Goal: Transaction & Acquisition: Obtain resource

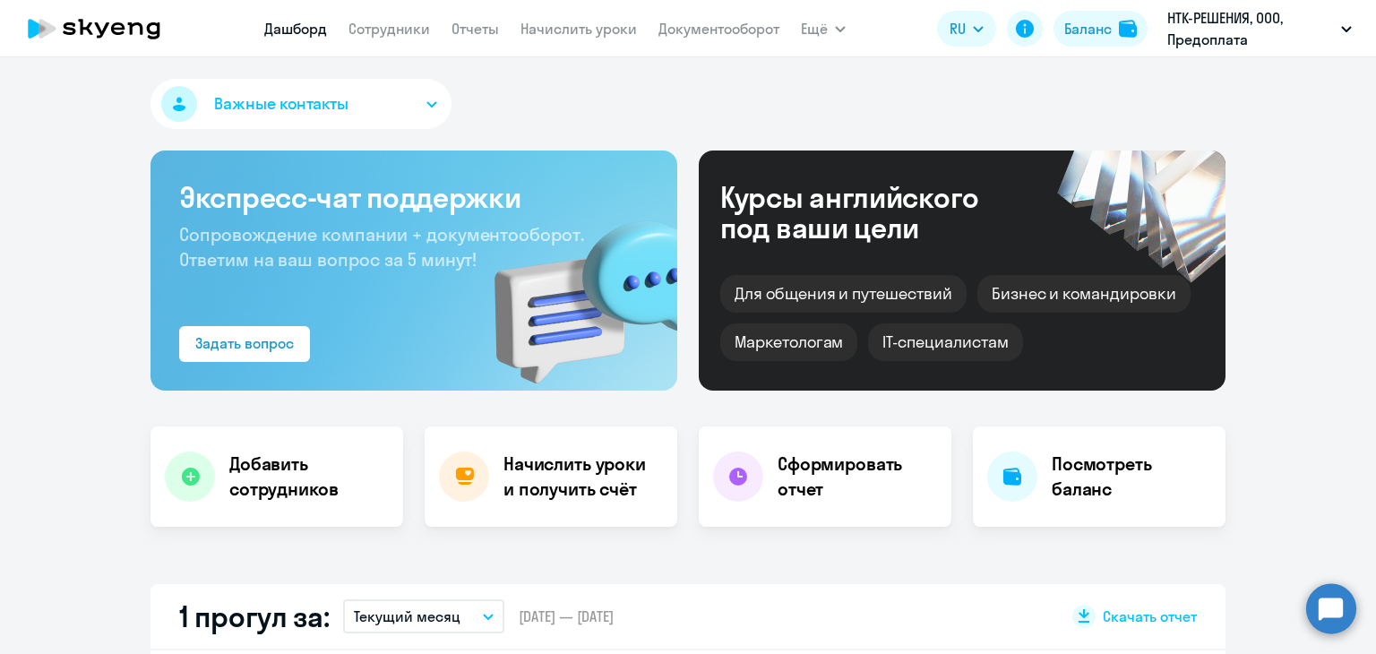
click at [587, 38] on app-menu-item-link "Начислить уроки" at bounding box center [579, 29] width 116 height 22
select select "30"
click at [586, 30] on link "Начислить уроки" at bounding box center [579, 29] width 116 height 18
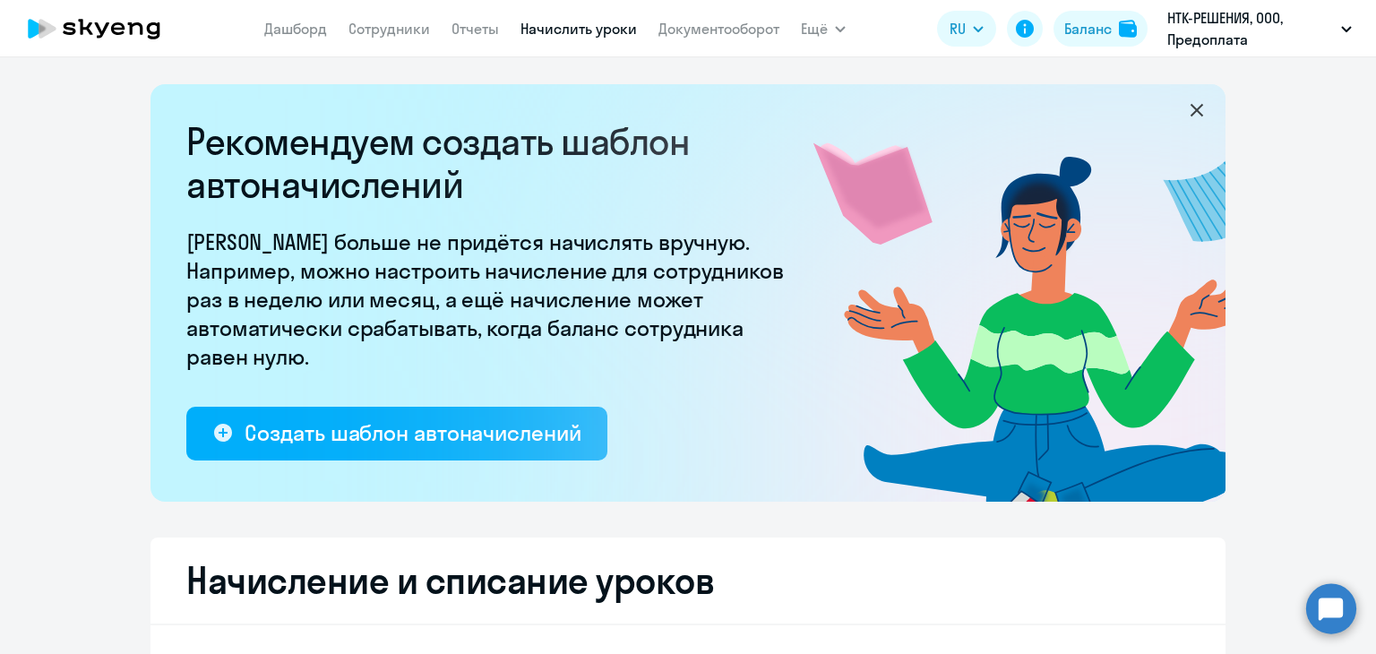
select select "10"
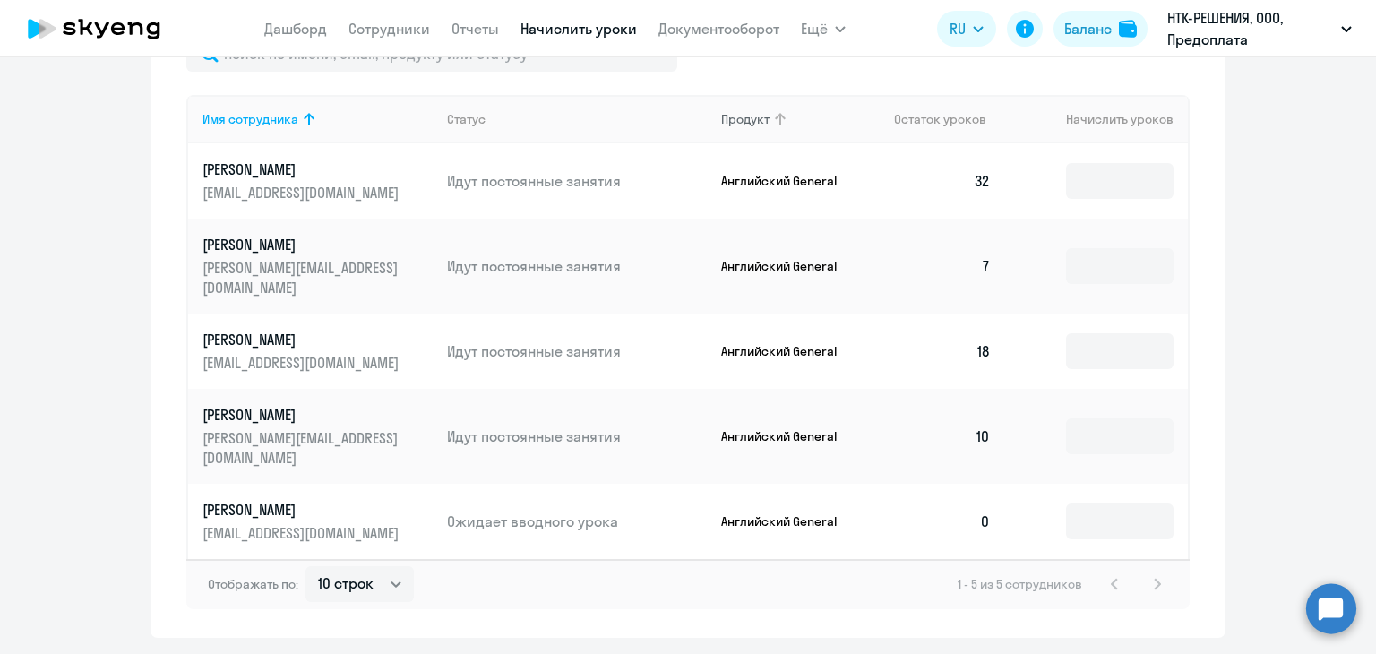
scroll to position [788, 0]
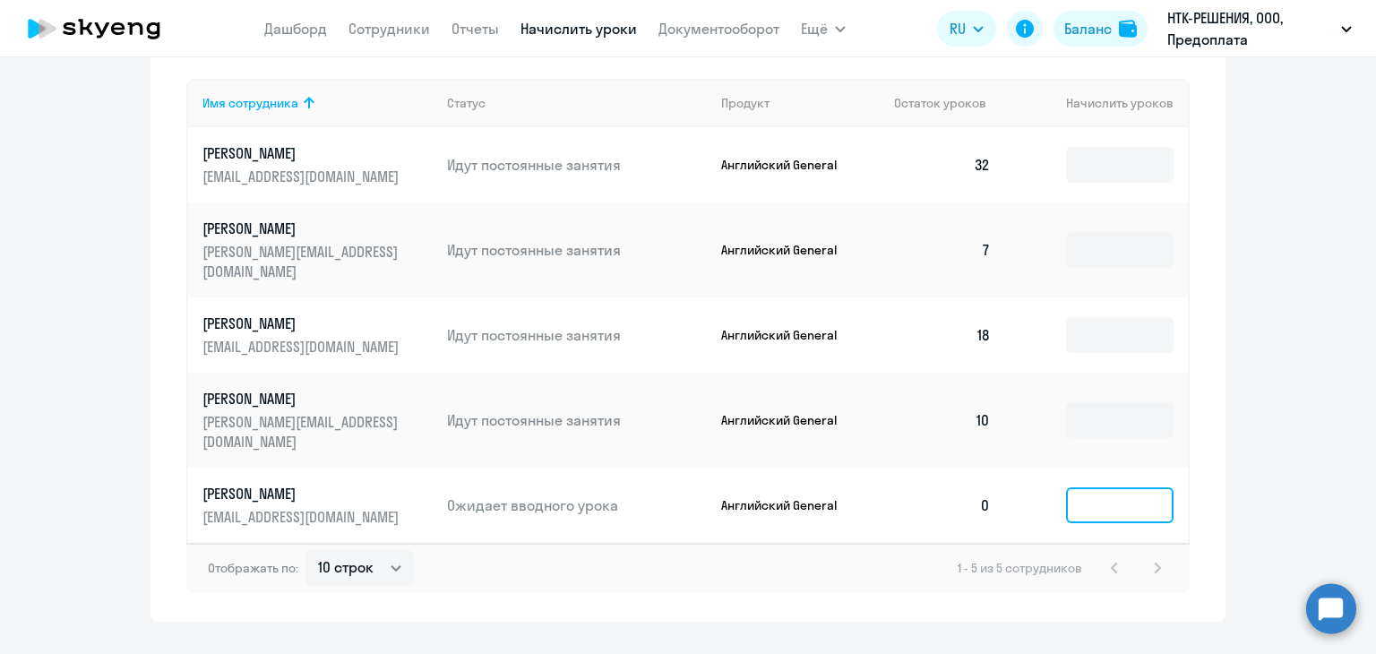
click at [1074, 487] on input at bounding box center [1120, 505] width 108 height 36
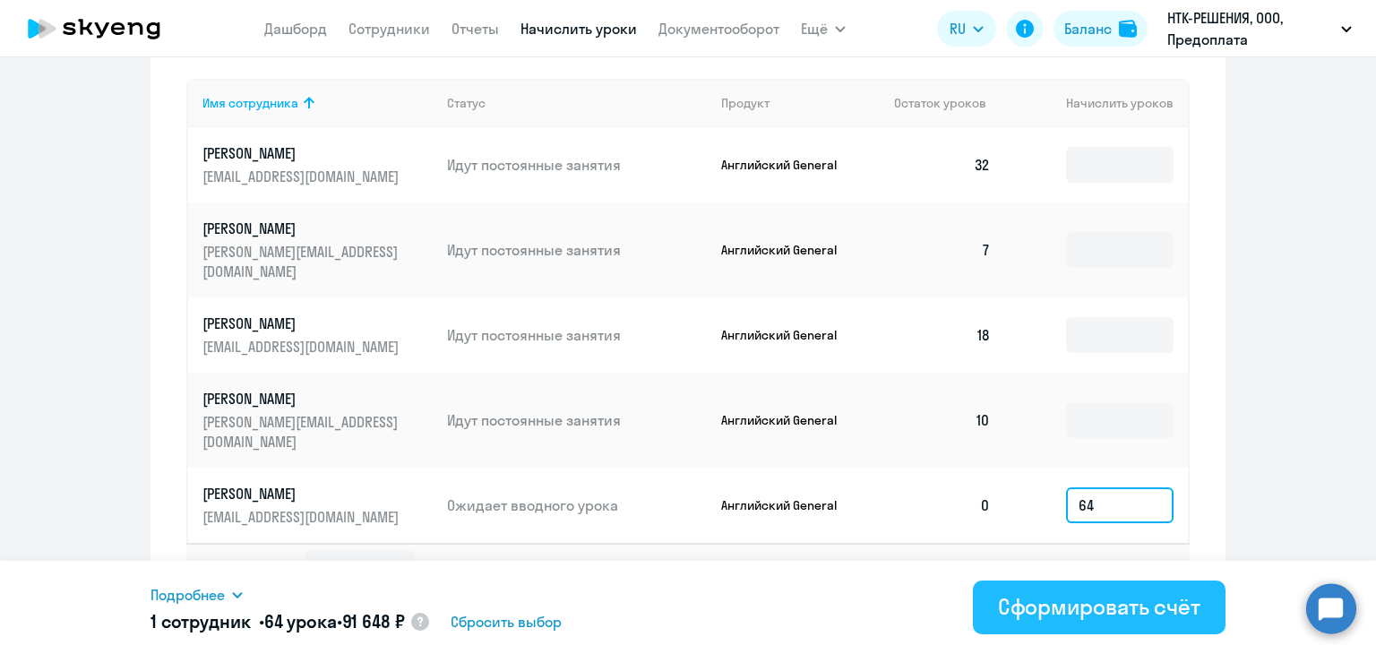
type input "64"
click at [1100, 615] on div "Сформировать счёт" at bounding box center [1099, 606] width 202 height 29
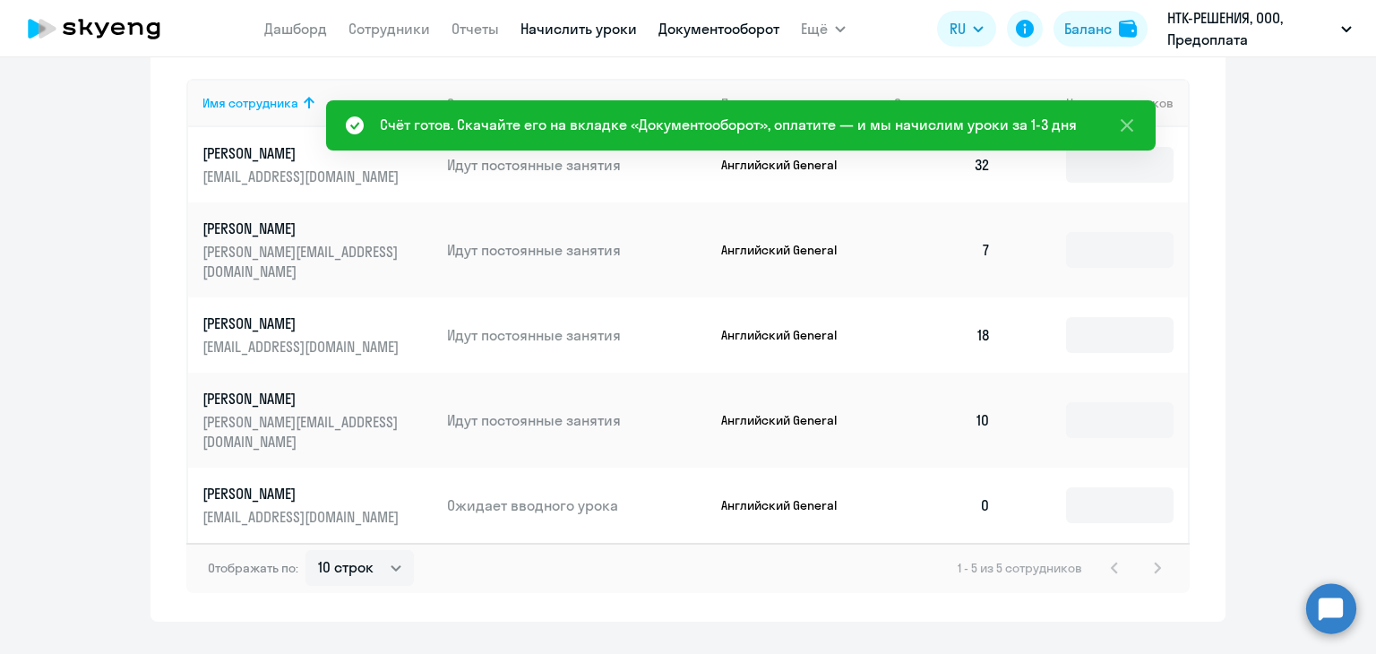
click at [720, 29] on link "Документооборот" at bounding box center [719, 29] width 121 height 18
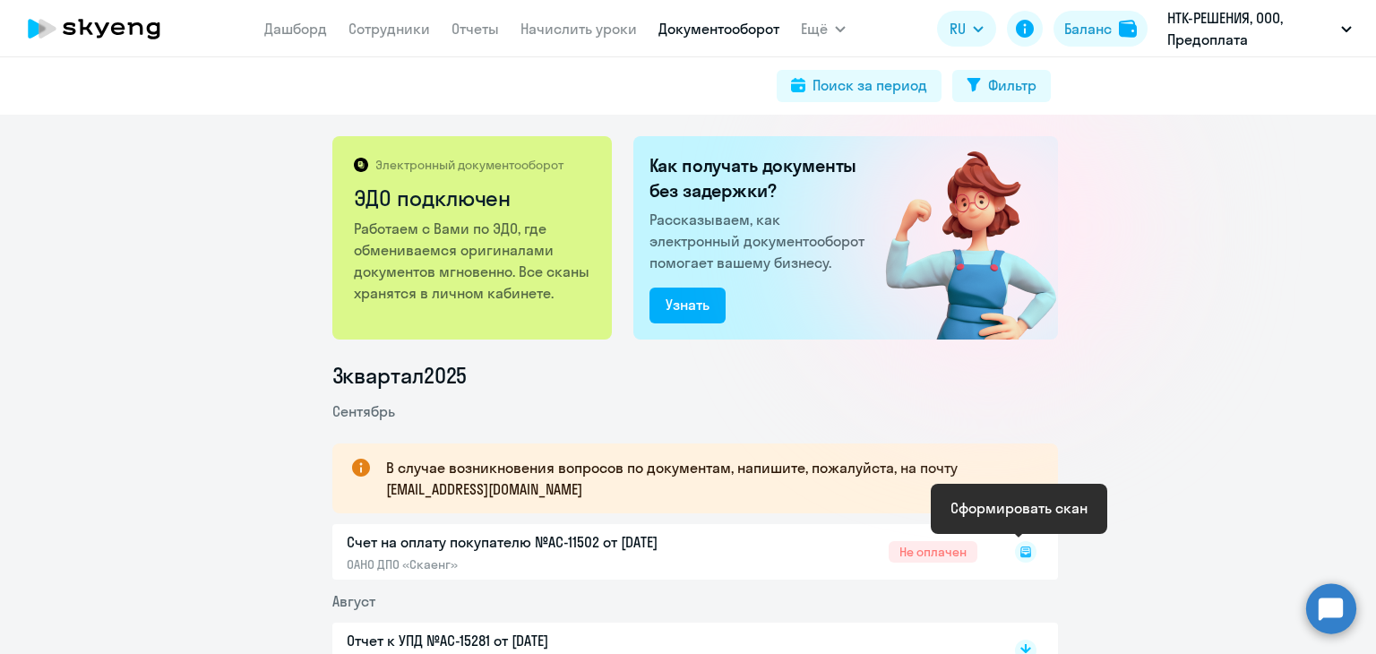
click at [1021, 556] on icon at bounding box center [1026, 552] width 11 height 11
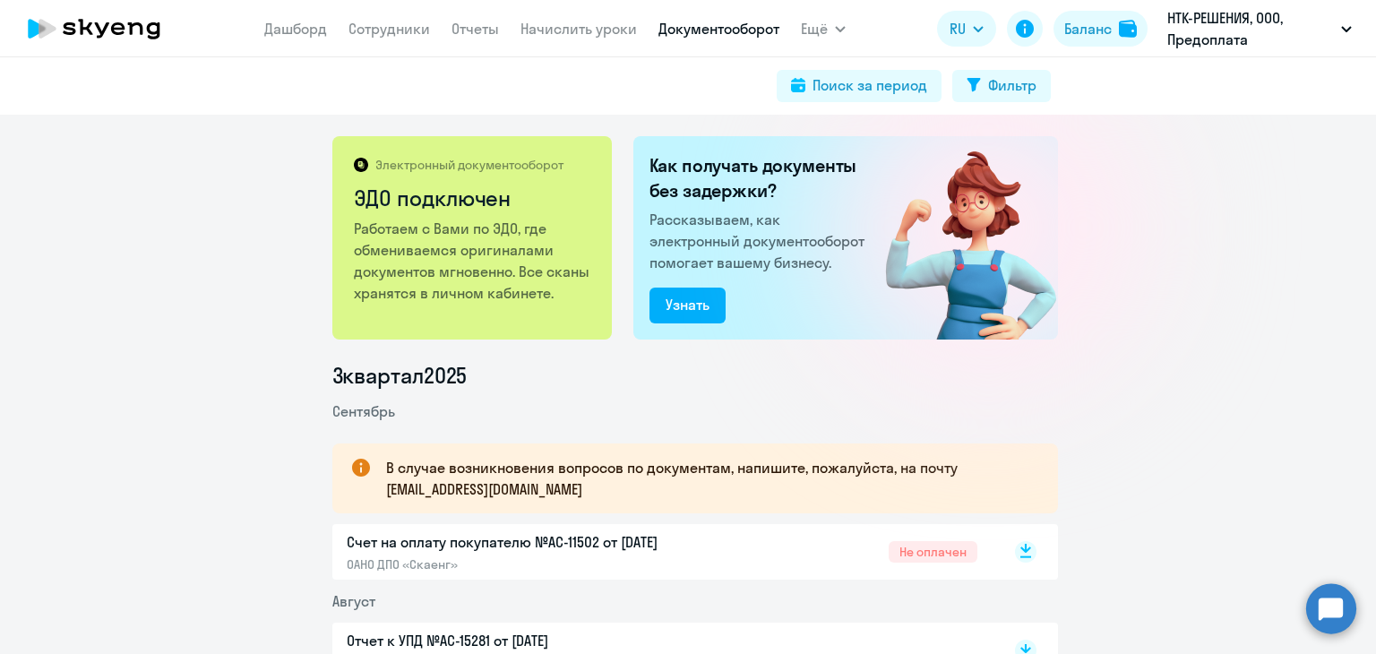
click at [1022, 555] on rect at bounding box center [1026, 552] width 22 height 22
